Goal: Feedback & Contribution: Leave review/rating

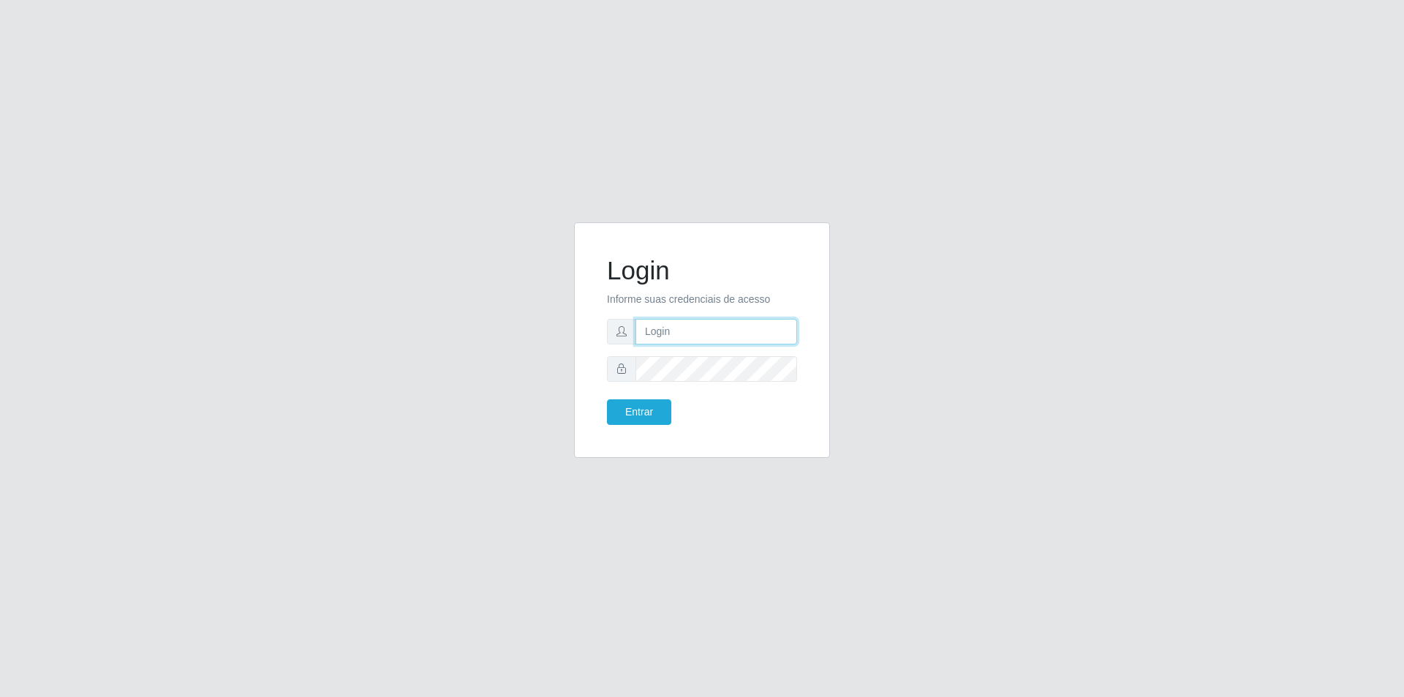
click at [691, 338] on input "text" at bounding box center [717, 332] width 162 height 26
type input "[EMAIL_ADDRESS][DOMAIN_NAME]"
click at [607, 399] on button "Entrar" at bounding box center [639, 412] width 64 height 26
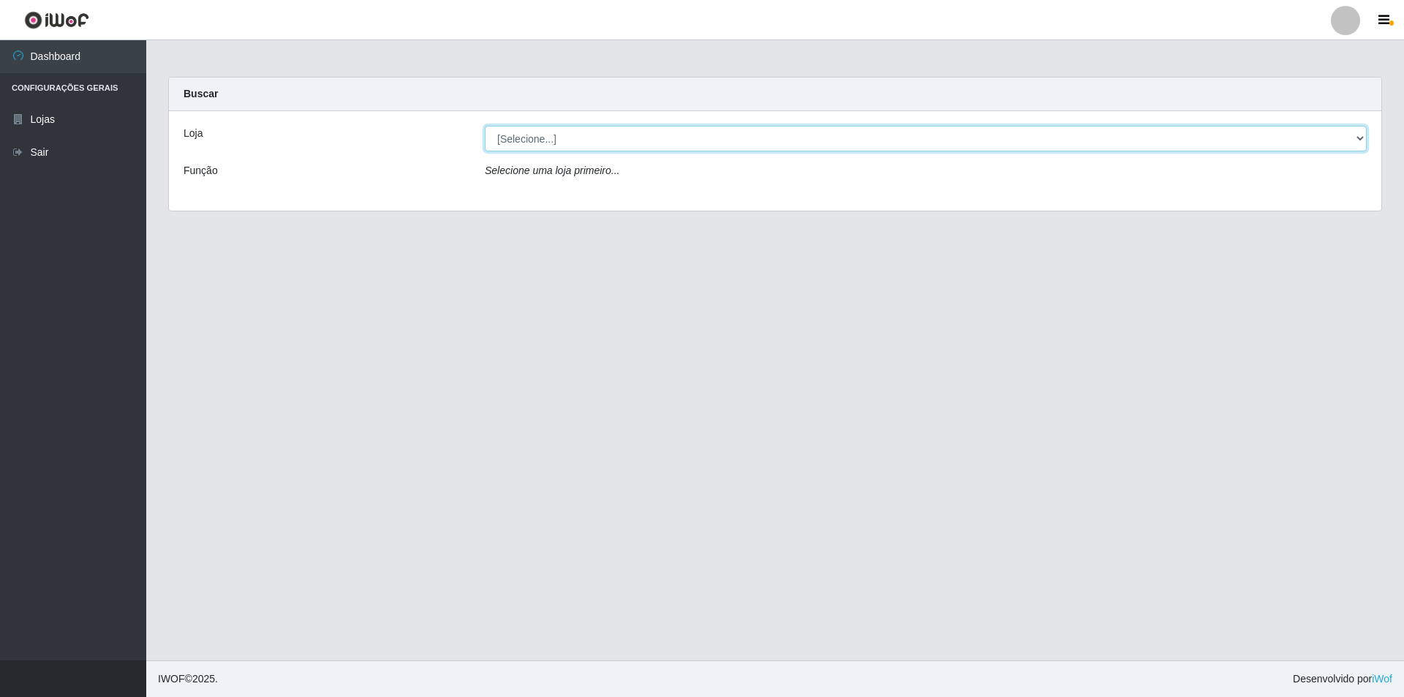
click at [668, 148] on select "[Selecione...] Extrabom - Loja 01 Centro de Distribuição" at bounding box center [926, 139] width 882 height 26
select select "435"
click at [485, 126] on select "[Selecione...] Extrabom - Loja 01 Centro de Distribuição" at bounding box center [926, 139] width 882 height 26
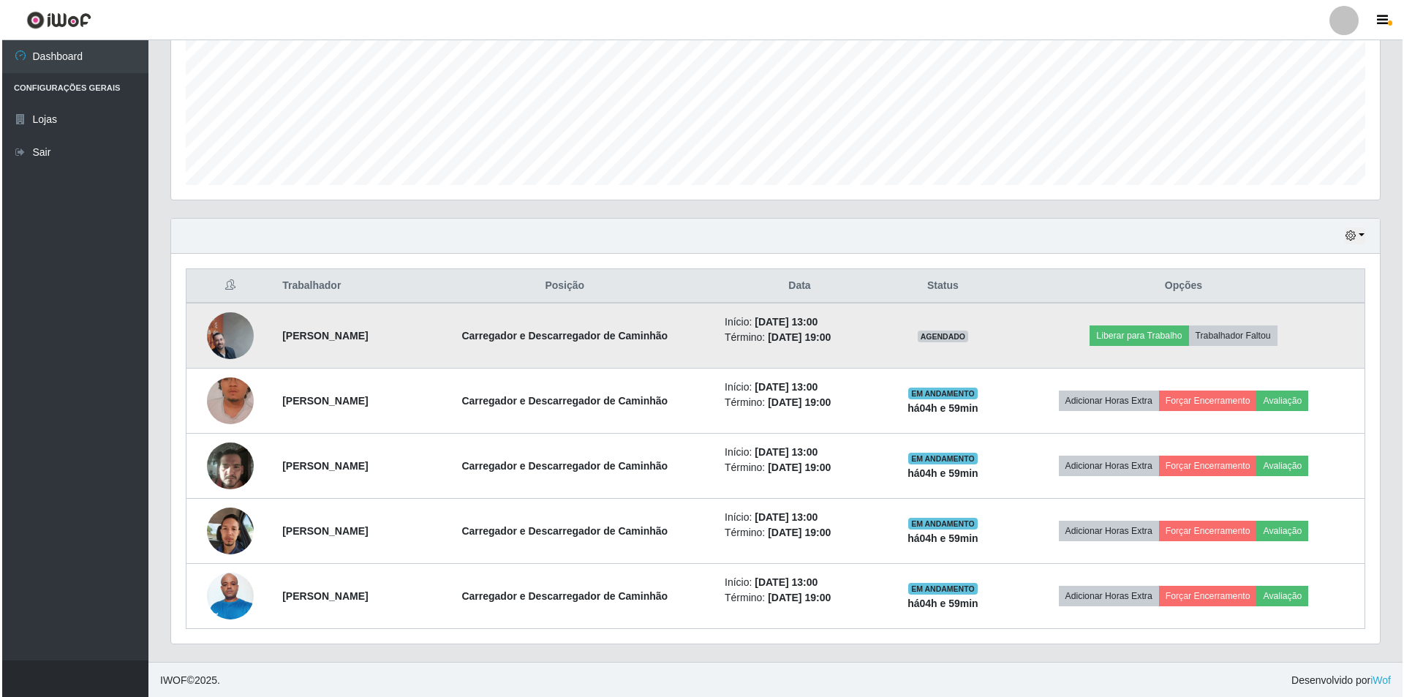
scroll to position [339, 0]
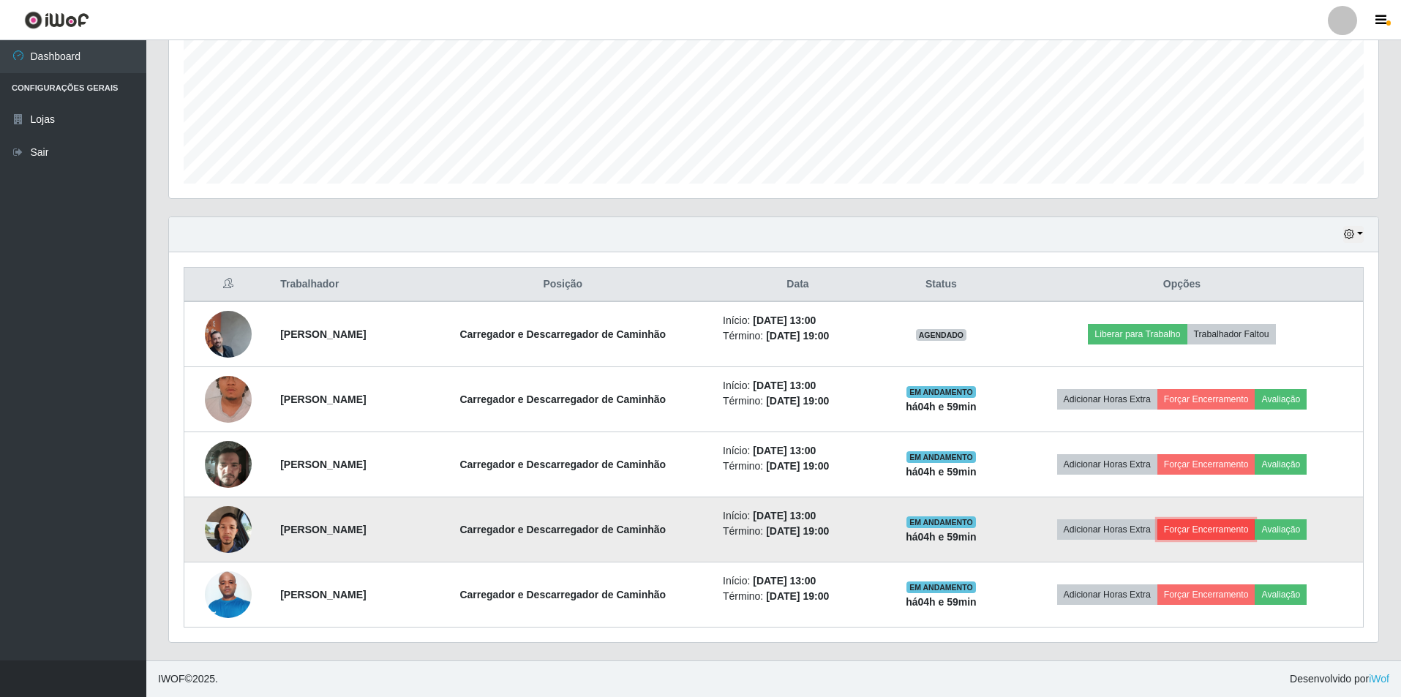
click at [1210, 532] on button "Forçar Encerramento" at bounding box center [1206, 529] width 98 height 20
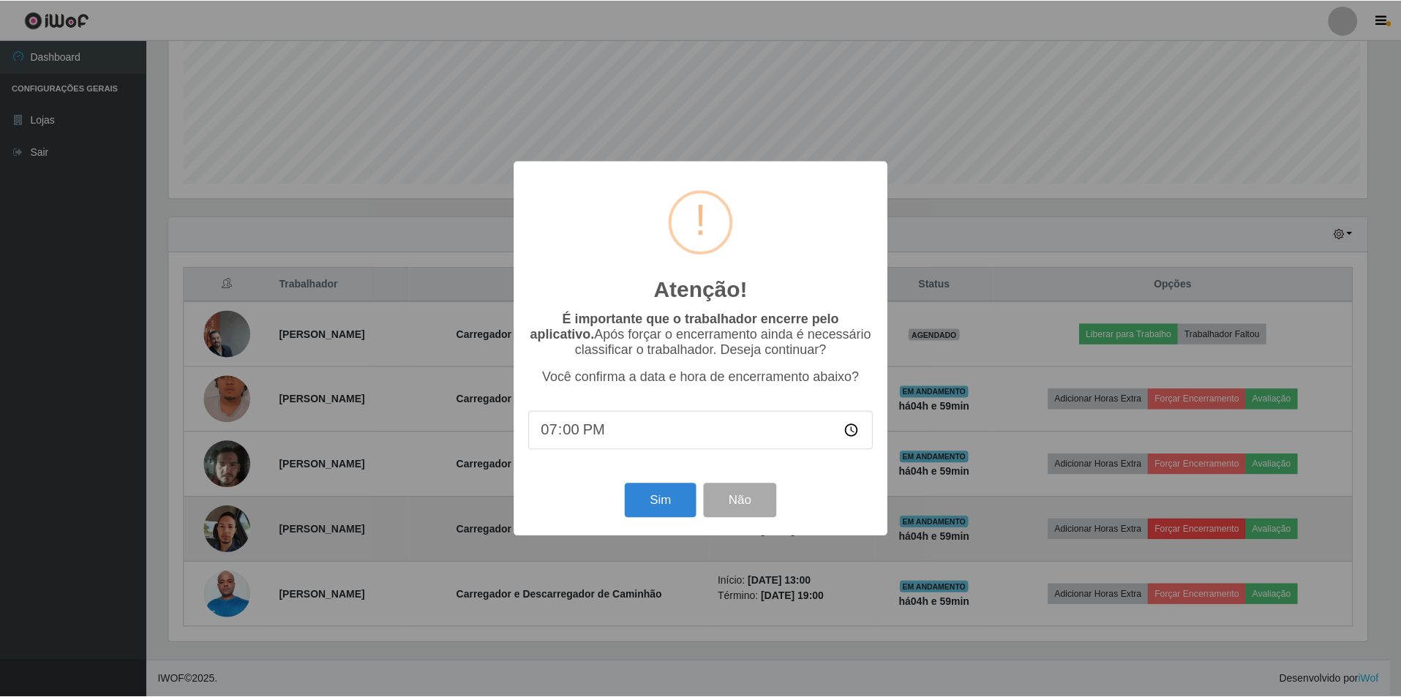
scroll to position [304, 1202]
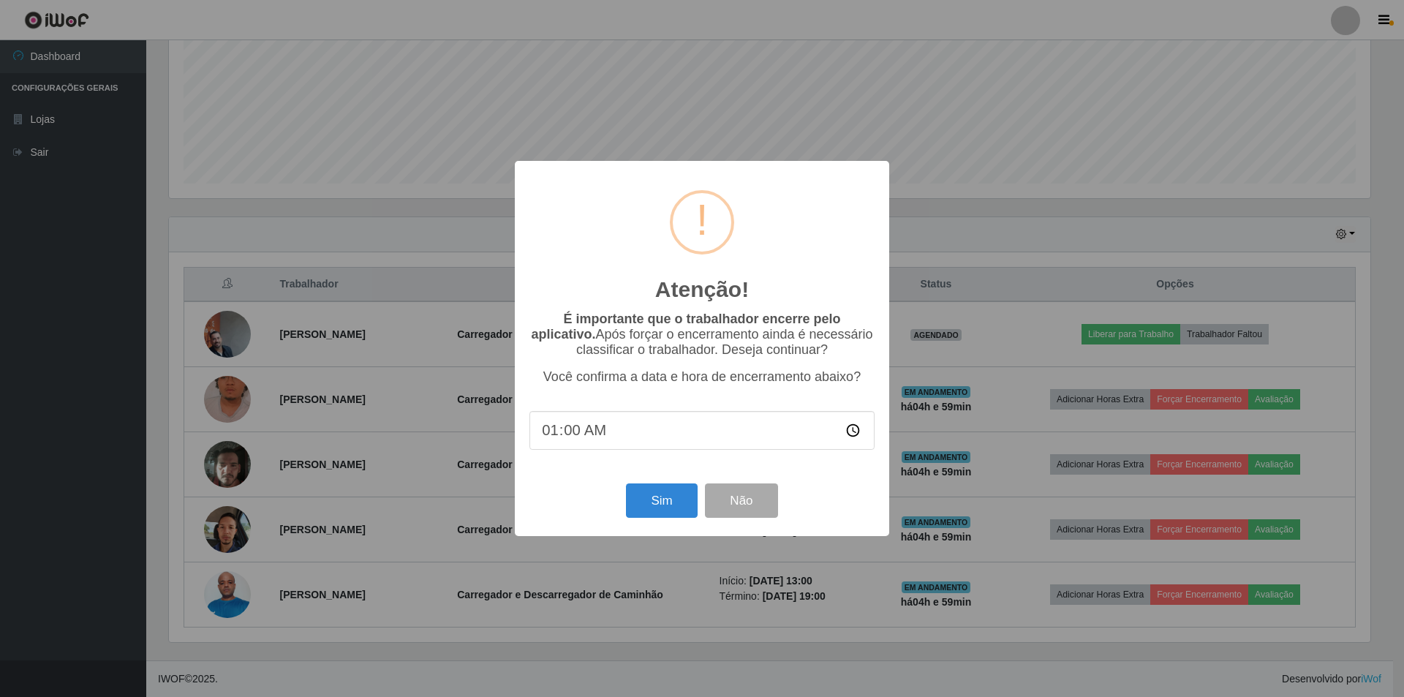
type input "18:00"
click at [768, 518] on button "Não" at bounding box center [741, 500] width 72 height 34
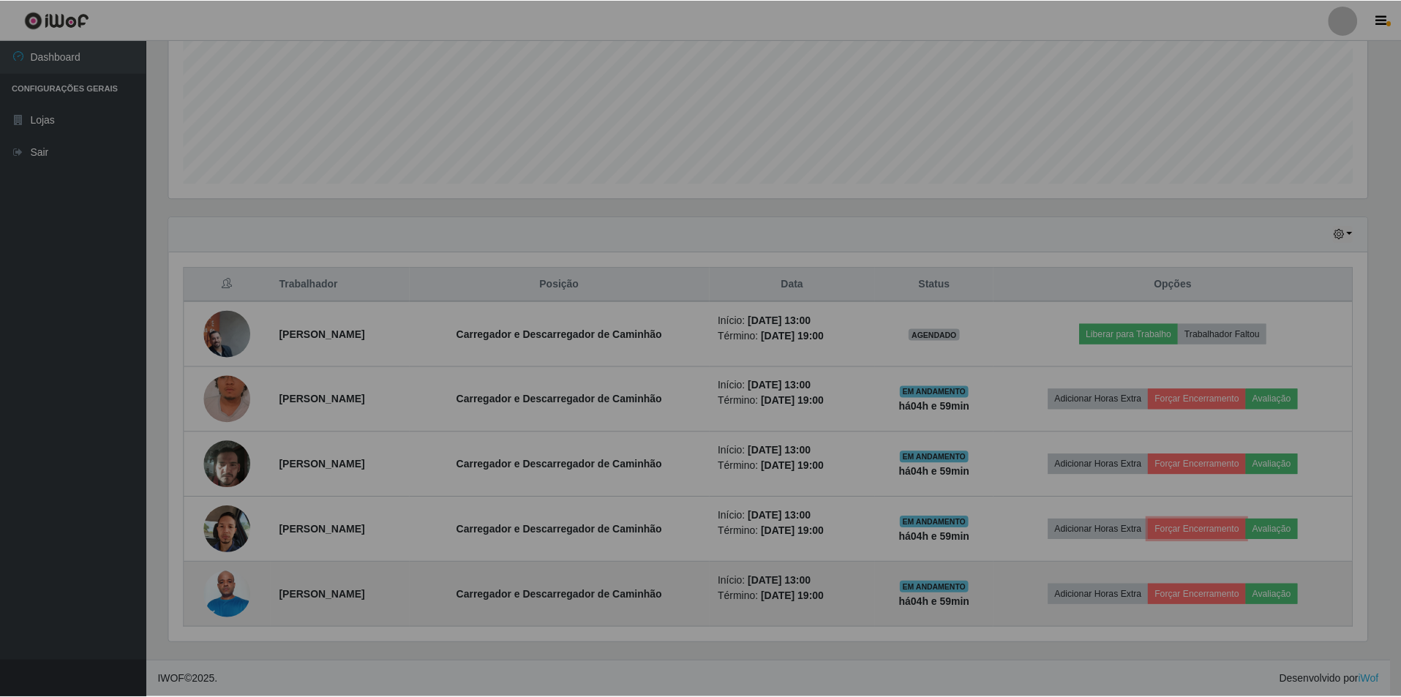
scroll to position [304, 1209]
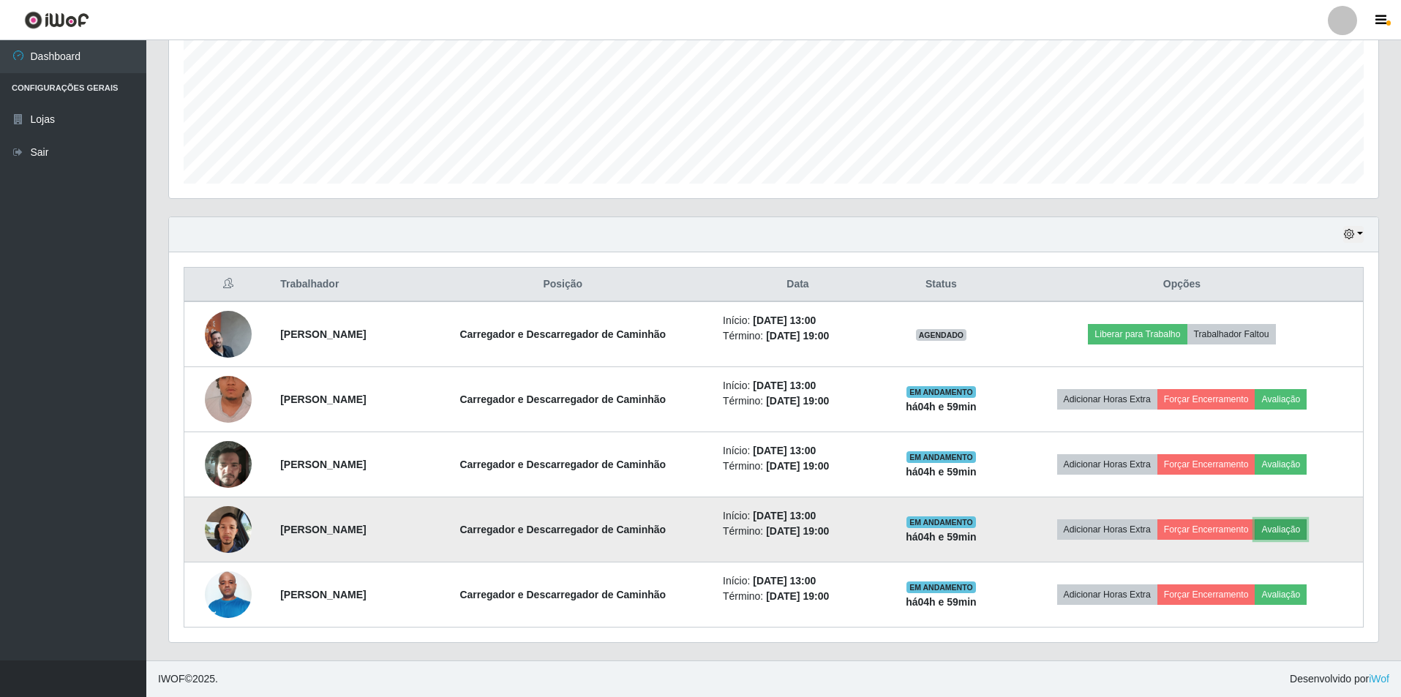
click at [1299, 524] on button "Avaliação" at bounding box center [1280, 529] width 52 height 20
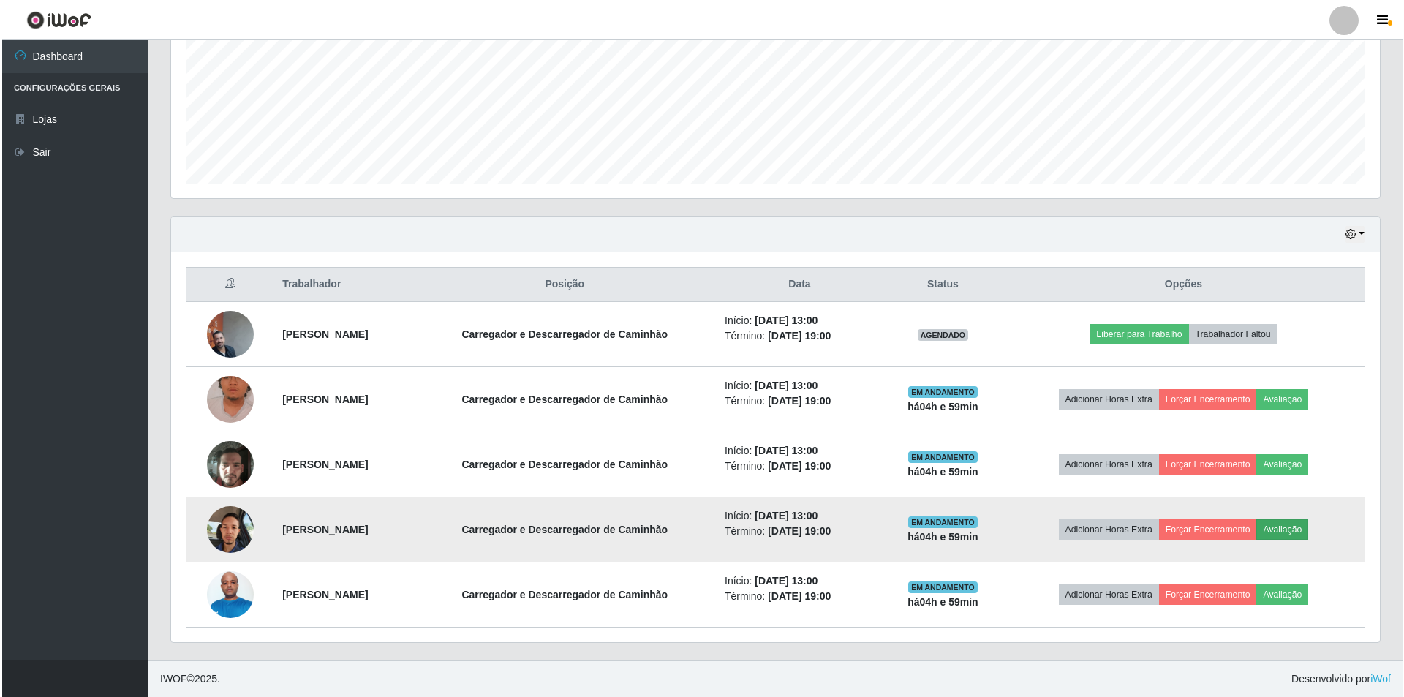
scroll to position [304, 1202]
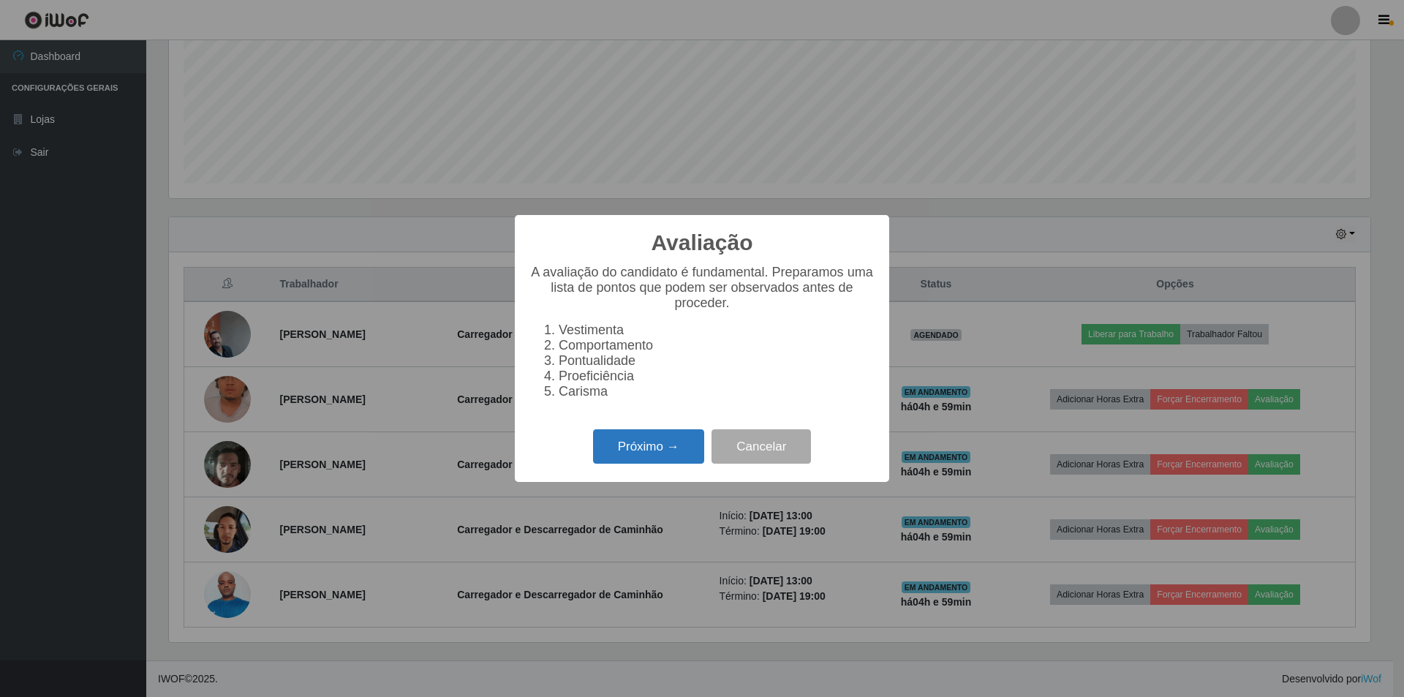
click at [634, 464] on button "Próximo →" at bounding box center [648, 446] width 111 height 34
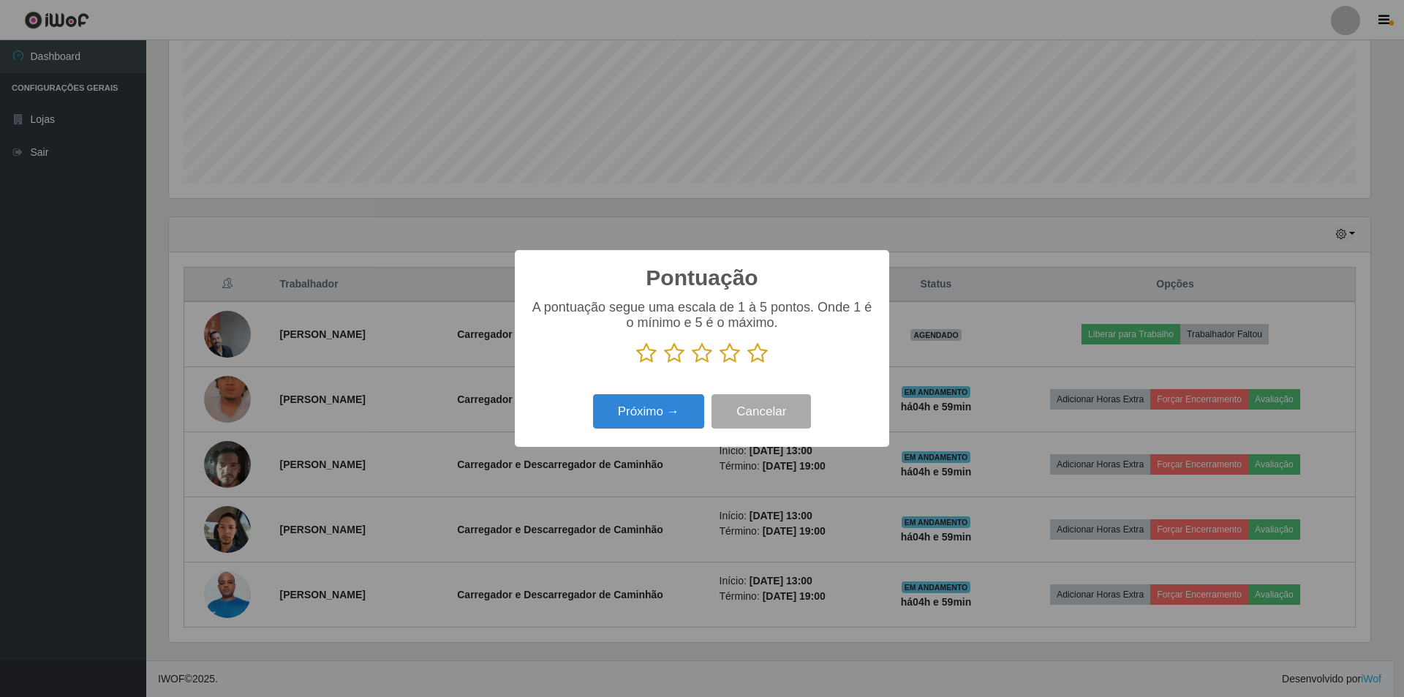
click at [754, 353] on icon at bounding box center [757, 353] width 20 height 22
click at [747, 364] on input "radio" at bounding box center [747, 364] width 0 height 0
click at [649, 414] on button "Próximo →" at bounding box center [648, 411] width 111 height 34
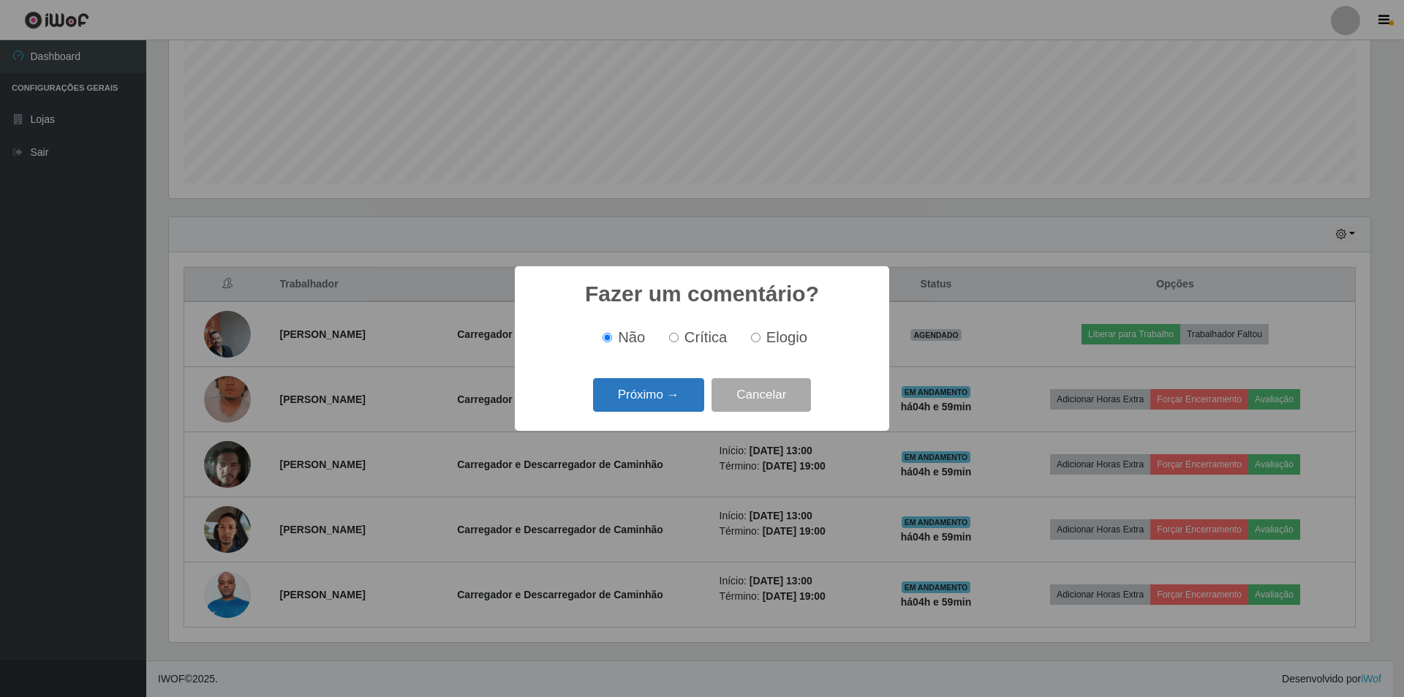
click at [671, 388] on button "Próximo →" at bounding box center [648, 395] width 111 height 34
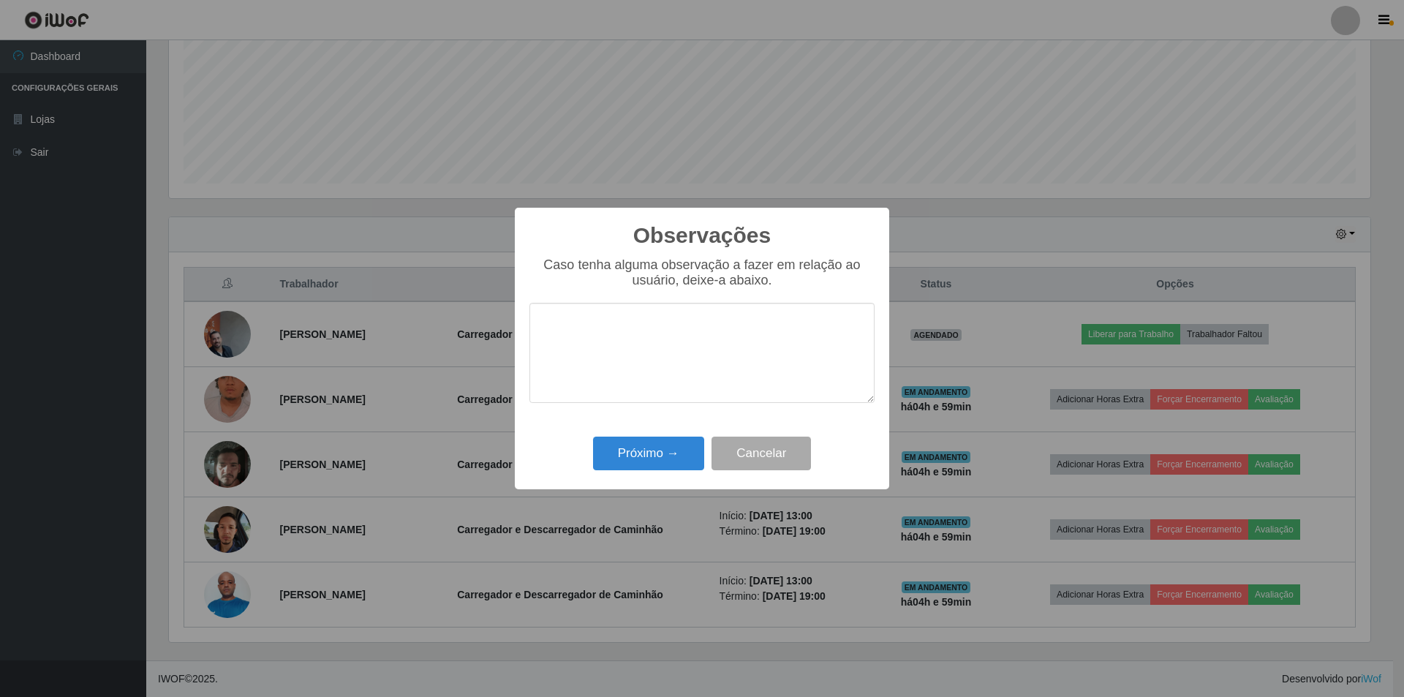
click at [688, 377] on textarea at bounding box center [702, 353] width 345 height 100
click at [647, 334] on textarea "otimo funcionario" at bounding box center [702, 353] width 345 height 100
click at [549, 326] on textarea "otimo funcionário" at bounding box center [702, 353] width 345 height 100
click at [688, 349] on textarea "ótimo funcionário" at bounding box center [702, 353] width 345 height 100
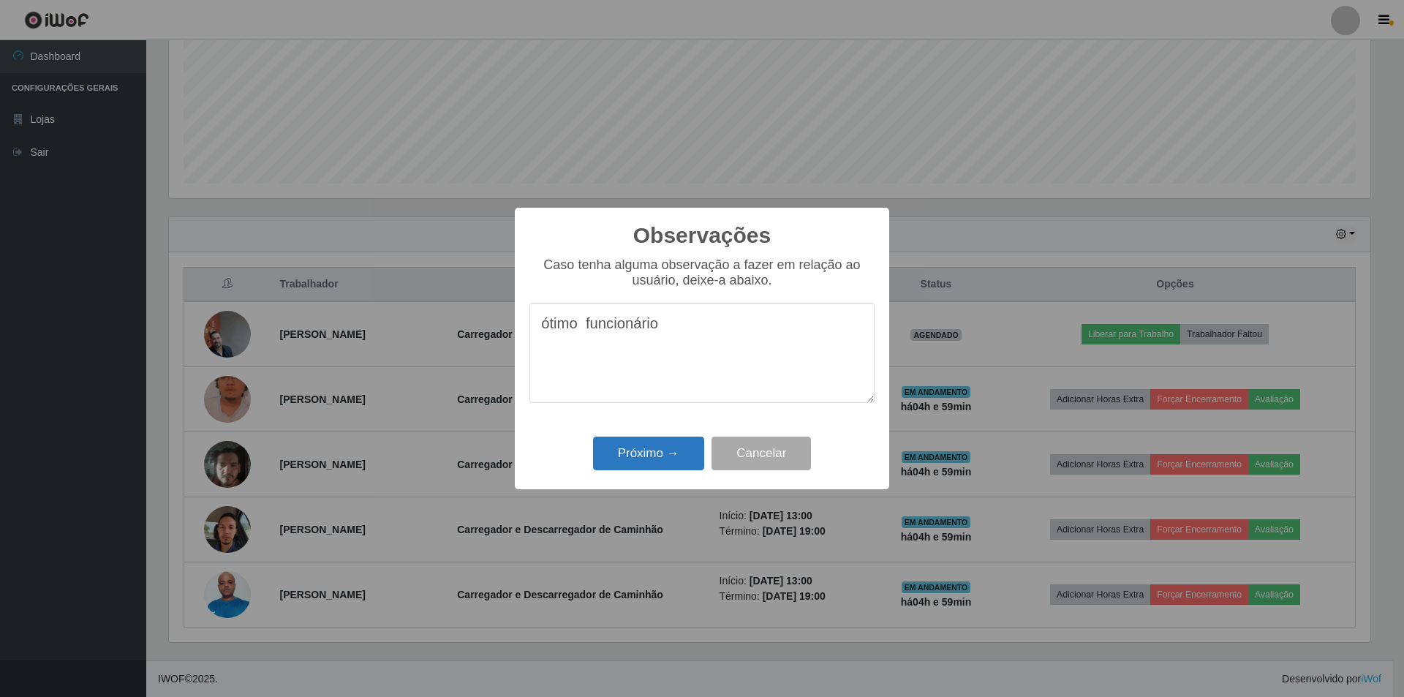
type textarea "ótimo funcionário"
click at [666, 453] on button "Próximo →" at bounding box center [648, 454] width 111 height 34
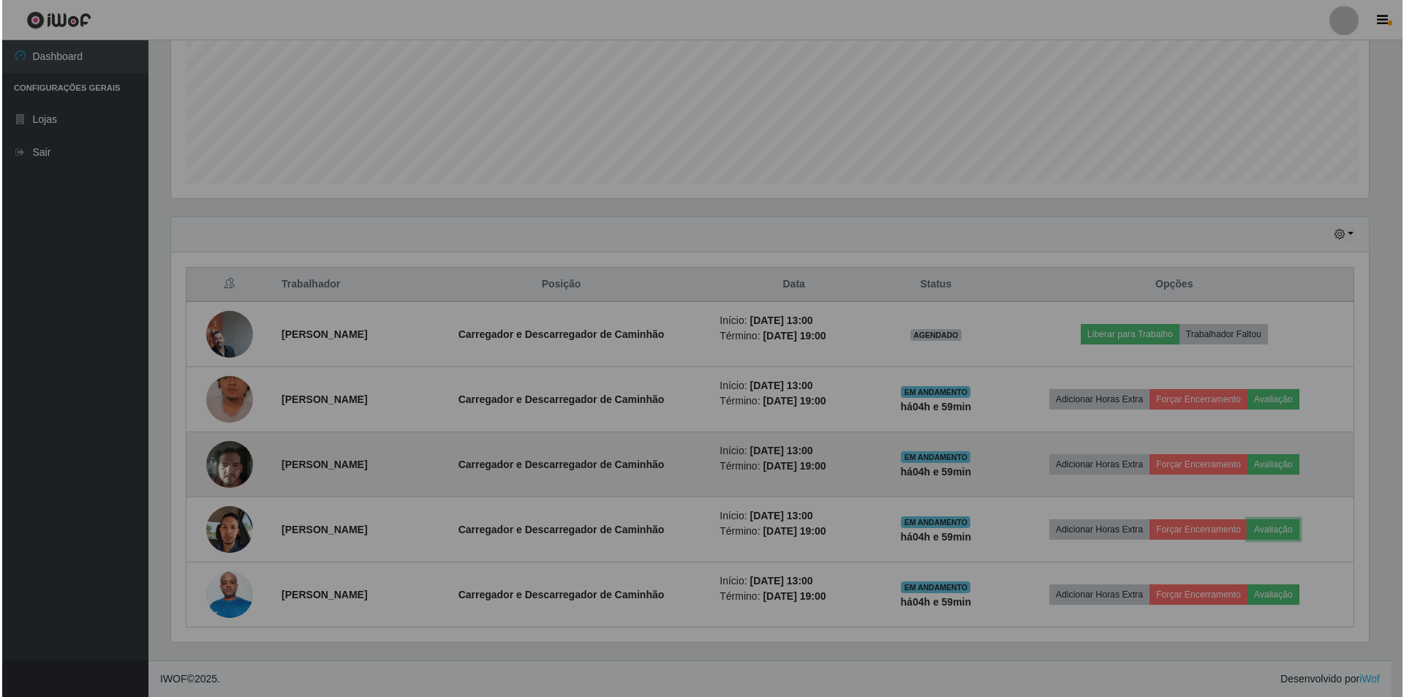
scroll to position [304, 1209]
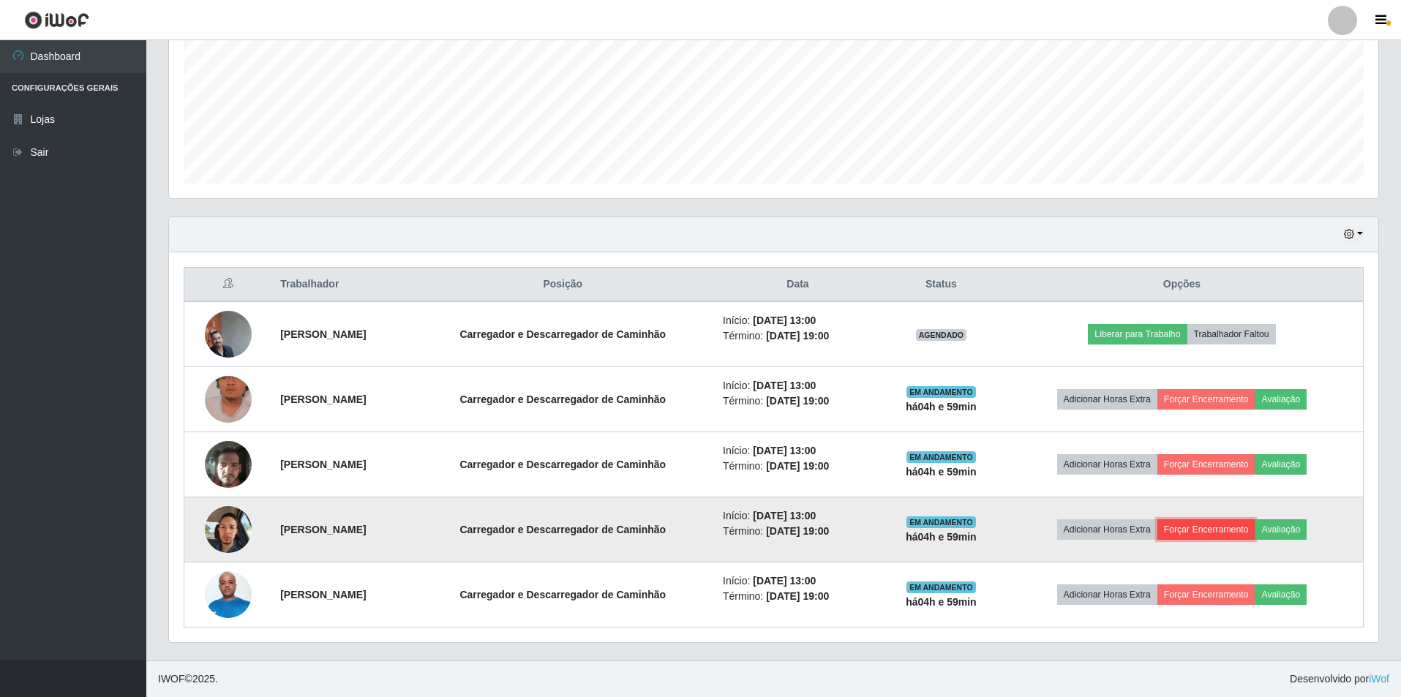
click at [1202, 532] on button "Forçar Encerramento" at bounding box center [1206, 529] width 98 height 20
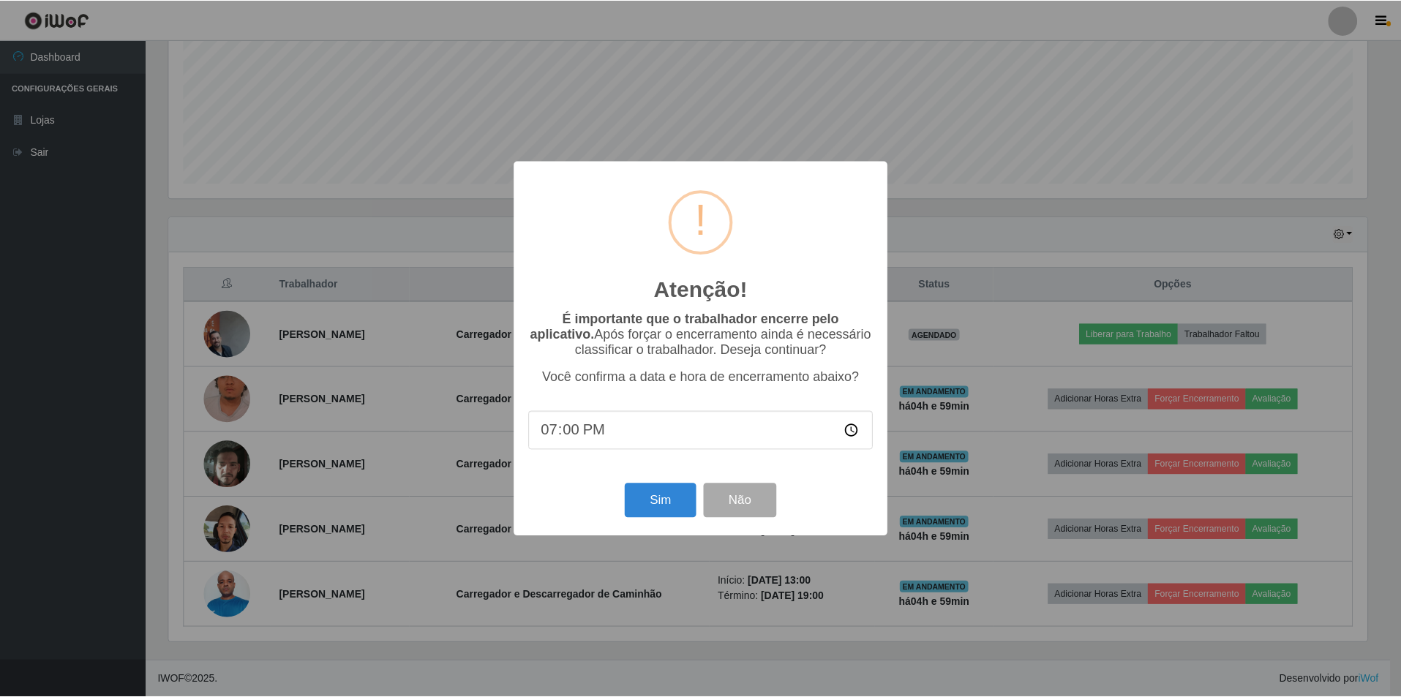
scroll to position [304, 1202]
drag, startPoint x: 598, startPoint y: 431, endPoint x: 473, endPoint y: 431, distance: 125.1
click at [473, 431] on div "Atenção! × É importante que o trabalhador encerre pelo aplicativo. Após forçar …" at bounding box center [702, 348] width 1404 height 697
click at [549, 435] on input "11:08" at bounding box center [702, 430] width 345 height 39
click at [551, 439] on input "00:00" at bounding box center [702, 430] width 345 height 39
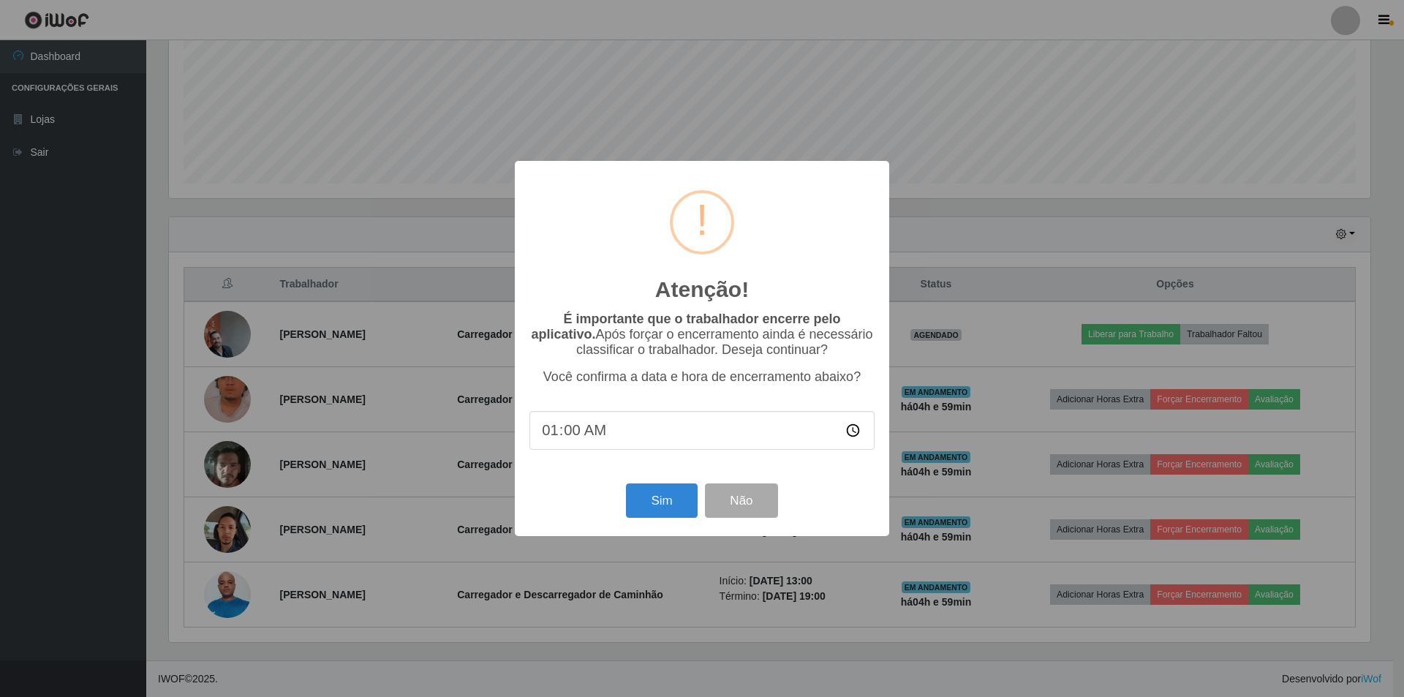
type input "18:00"
click at [644, 501] on button "Sim" at bounding box center [661, 500] width 71 height 34
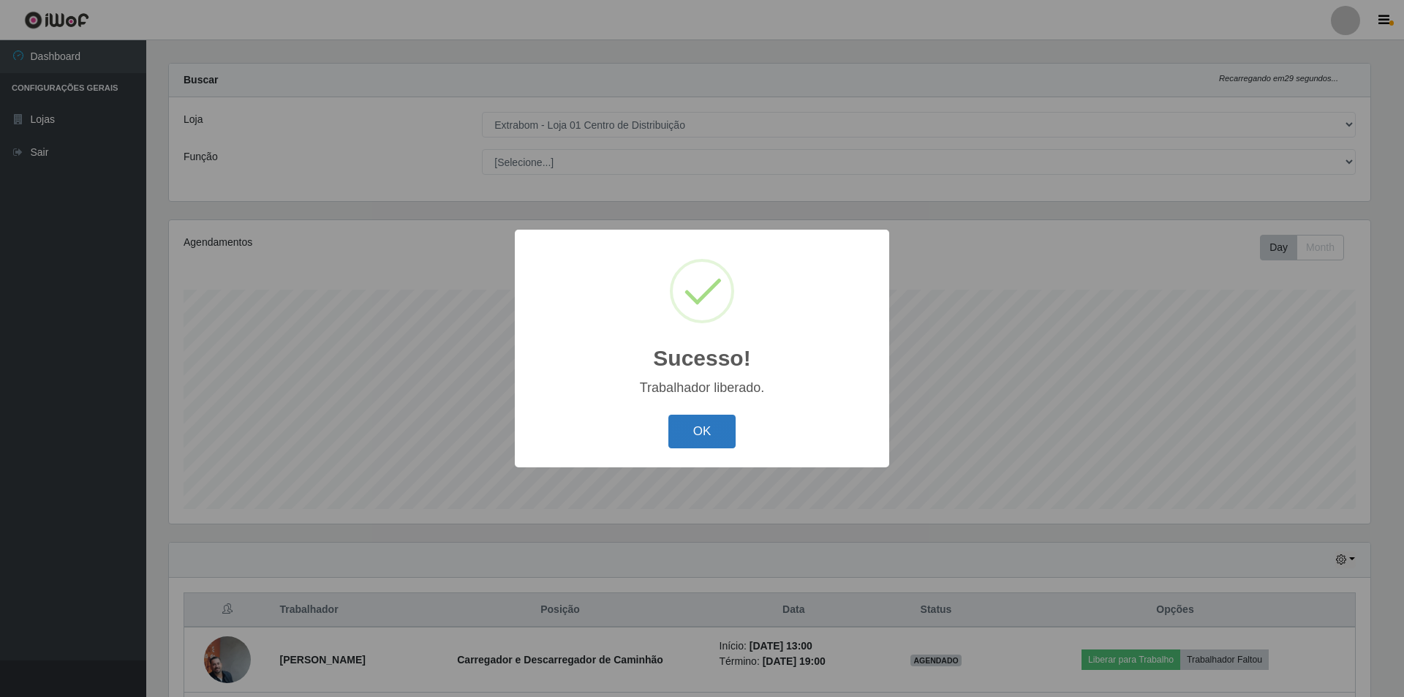
click at [704, 441] on button "OK" at bounding box center [702, 432] width 68 height 34
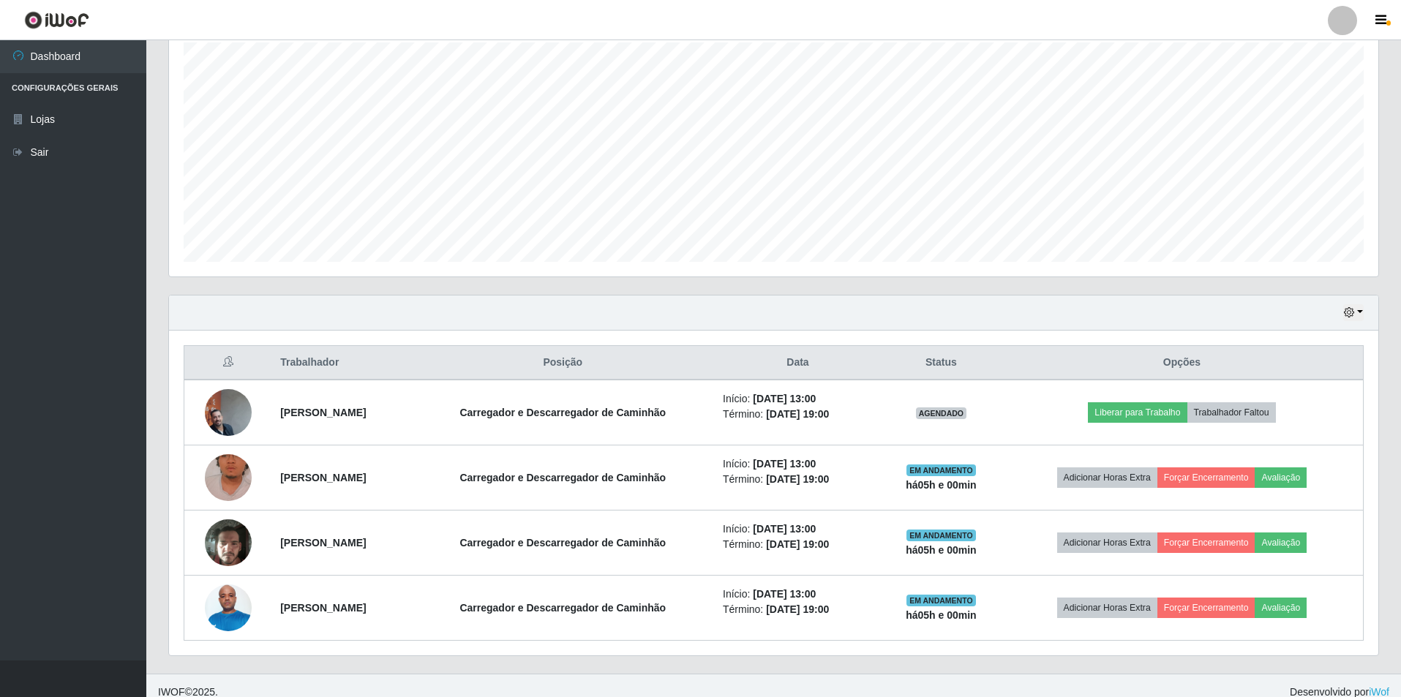
scroll to position [274, 0]
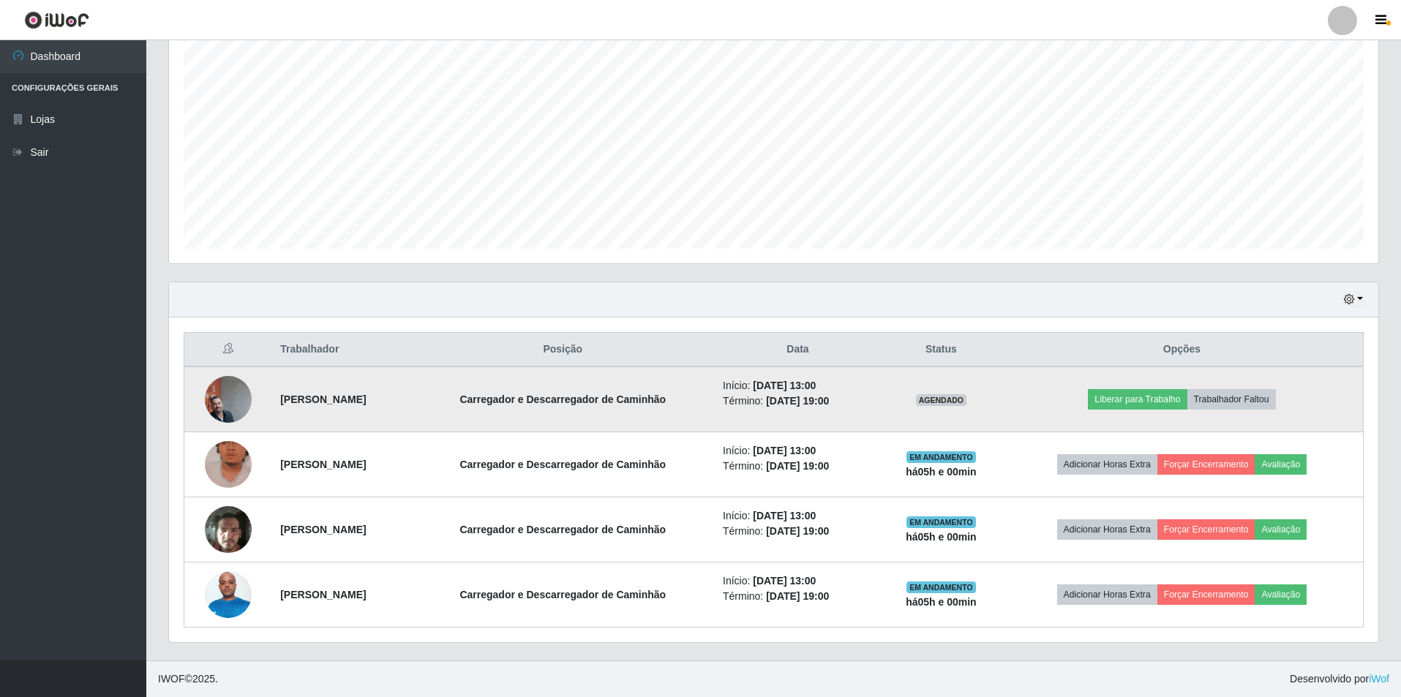
click at [209, 408] on img at bounding box center [228, 399] width 47 height 104
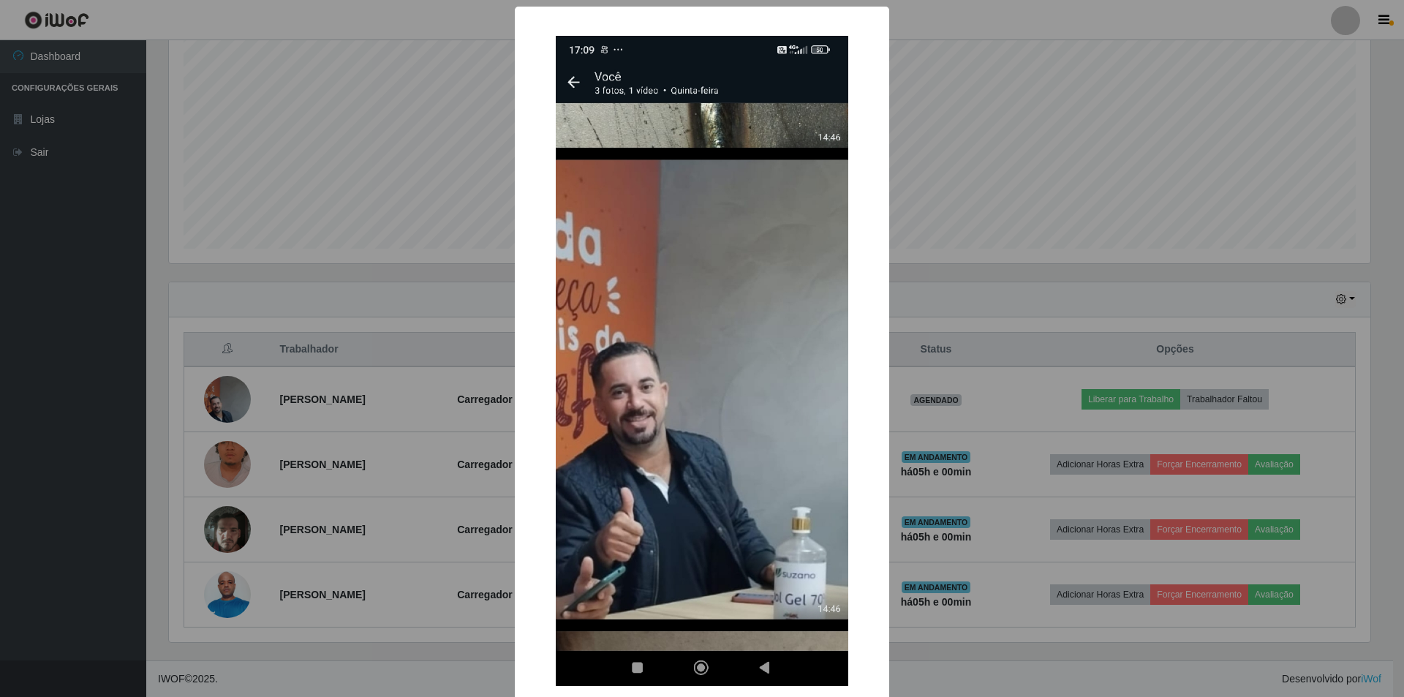
click at [979, 182] on div "× OK Cancel" at bounding box center [702, 348] width 1404 height 697
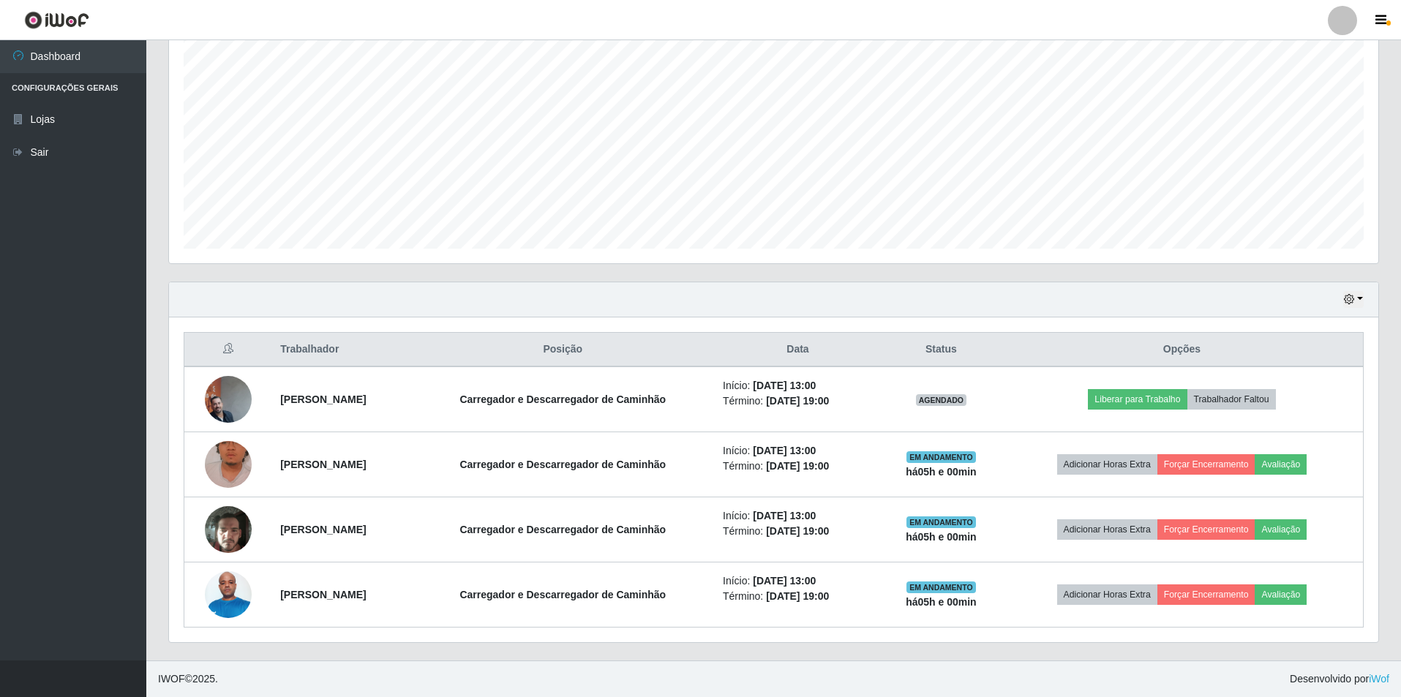
scroll to position [304, 1209]
